Goal: Information Seeking & Learning: Learn about a topic

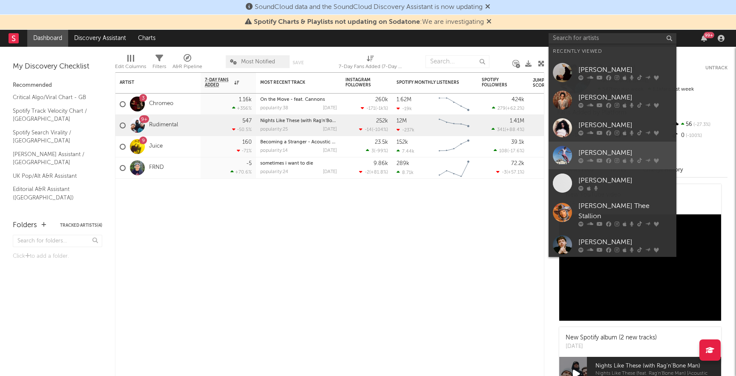
click at [585, 153] on div "[PERSON_NAME]" at bounding box center [625, 153] width 94 height 10
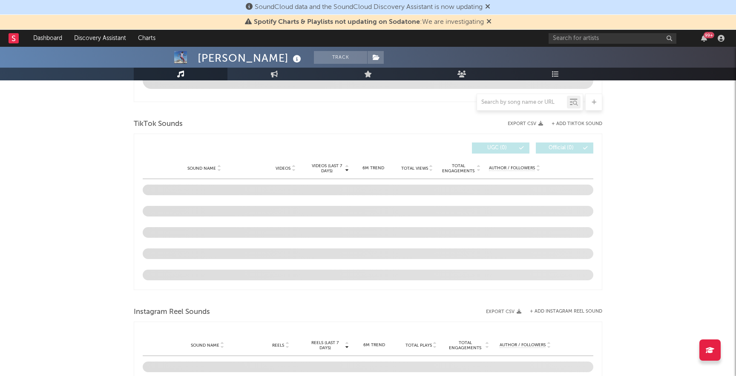
scroll to position [528, 0]
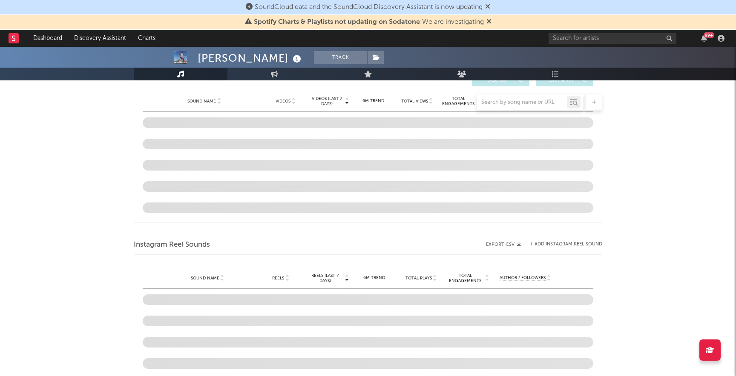
select select "6m"
